Goal: Check status: Check status

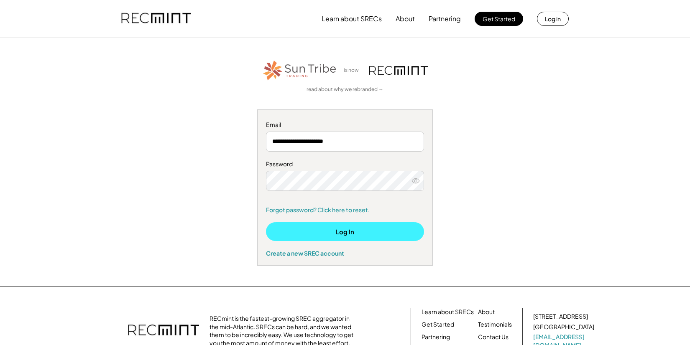
click at [351, 233] on button "Log In" at bounding box center [345, 231] width 158 height 19
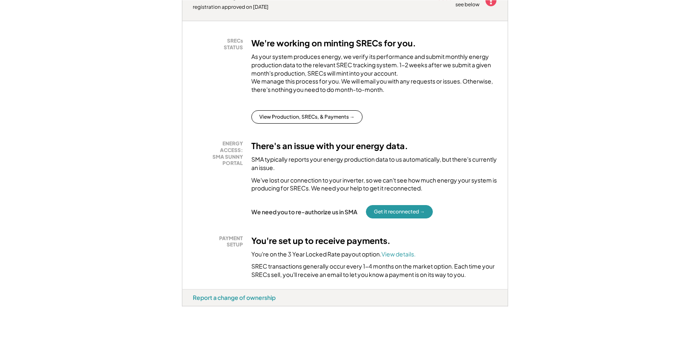
scroll to position [196, 0]
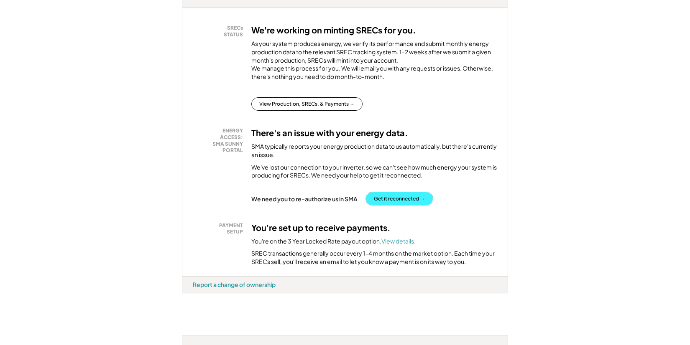
click at [395, 206] on button "Get it reconnected →" at bounding box center [399, 198] width 67 height 13
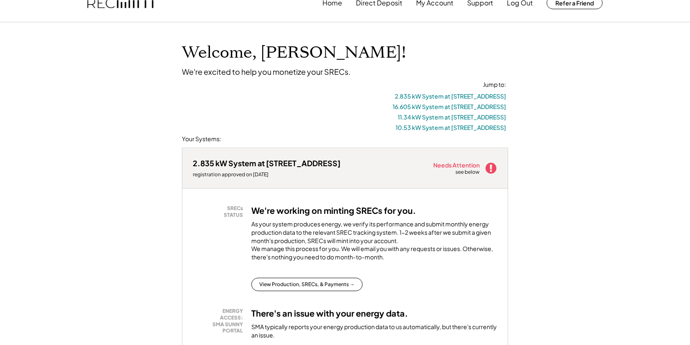
scroll to position [0, 0]
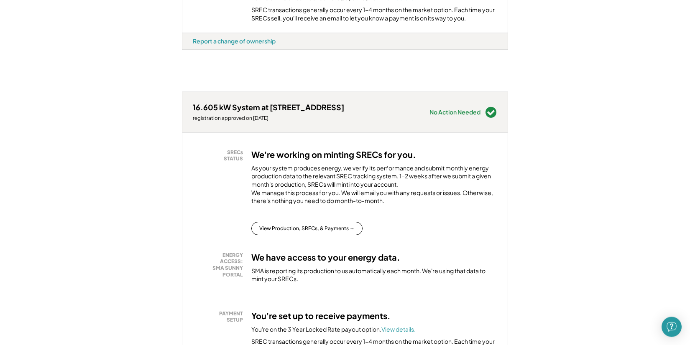
scroll to position [422, 0]
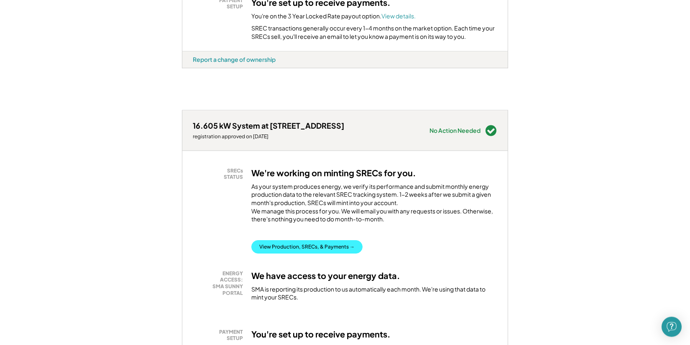
click at [316, 254] on button "View Production, SRECs, & Payments →" at bounding box center [306, 246] width 111 height 13
